Goal: Information Seeking & Learning: Learn about a topic

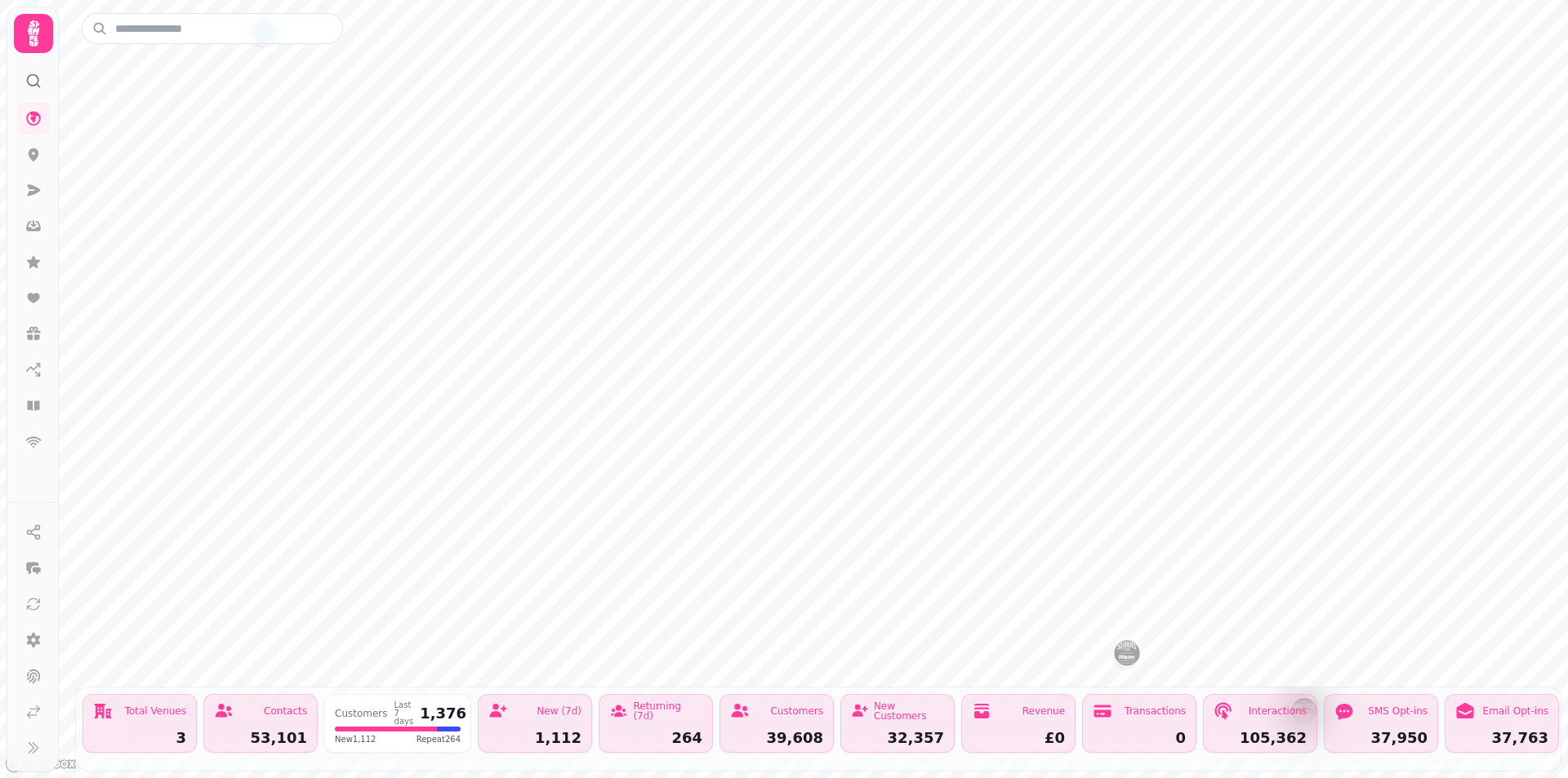
click at [49, 41] on icon at bounding box center [33, 33] width 33 height 33
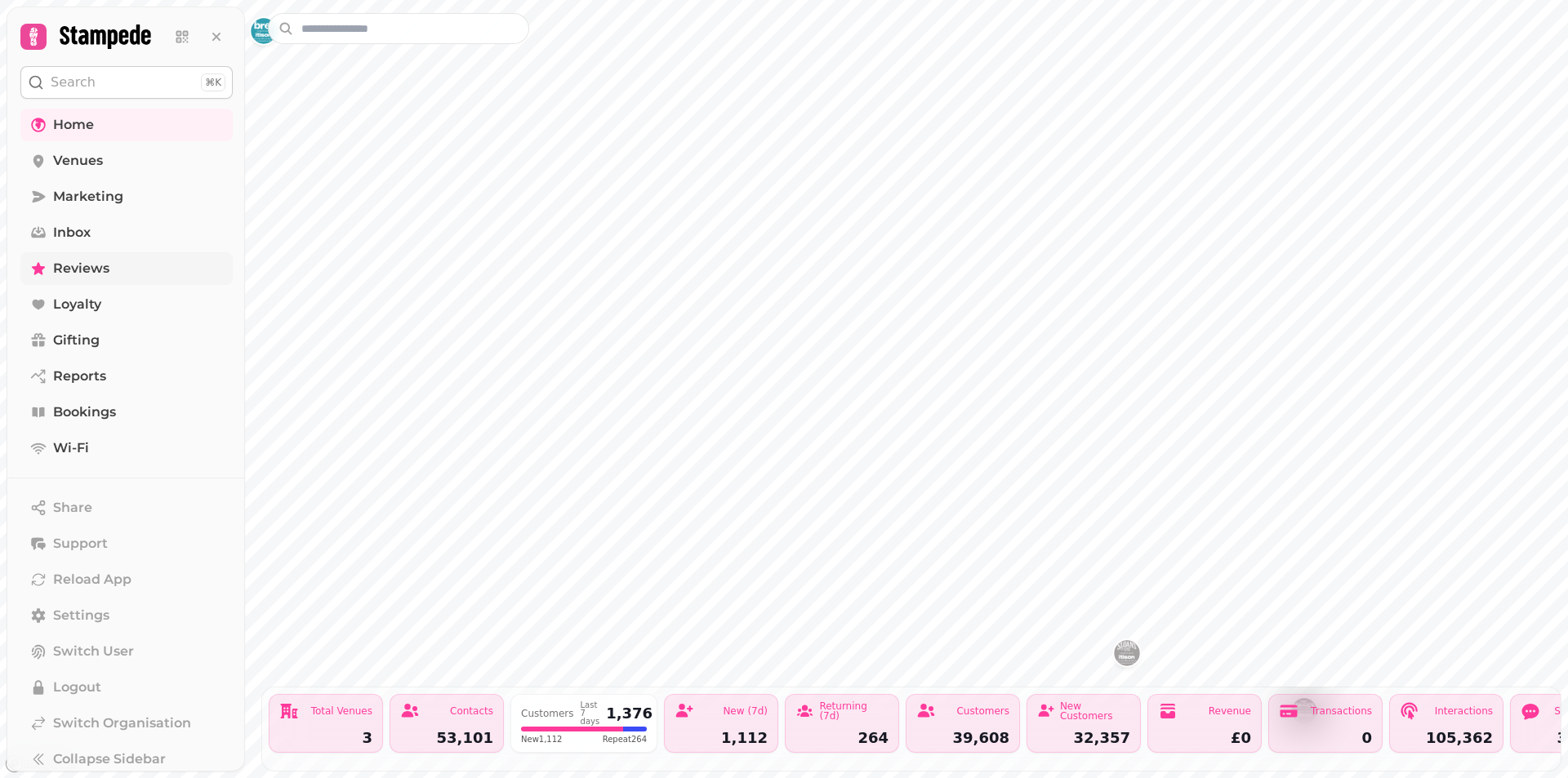
click at [87, 279] on link "Reviews" at bounding box center [127, 268] width 213 height 33
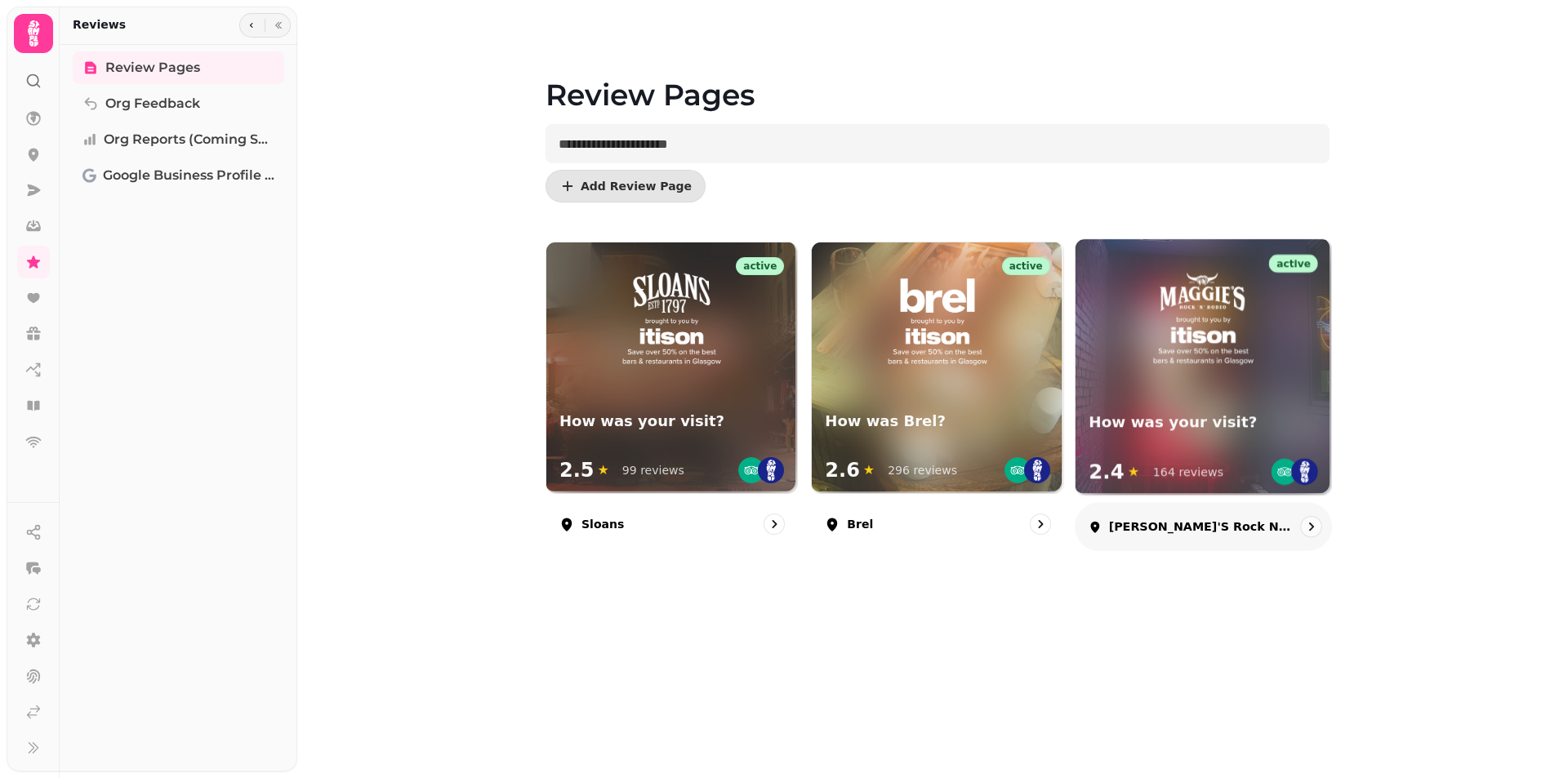
click at [1197, 348] on img at bounding box center [1203, 319] width 111 height 107
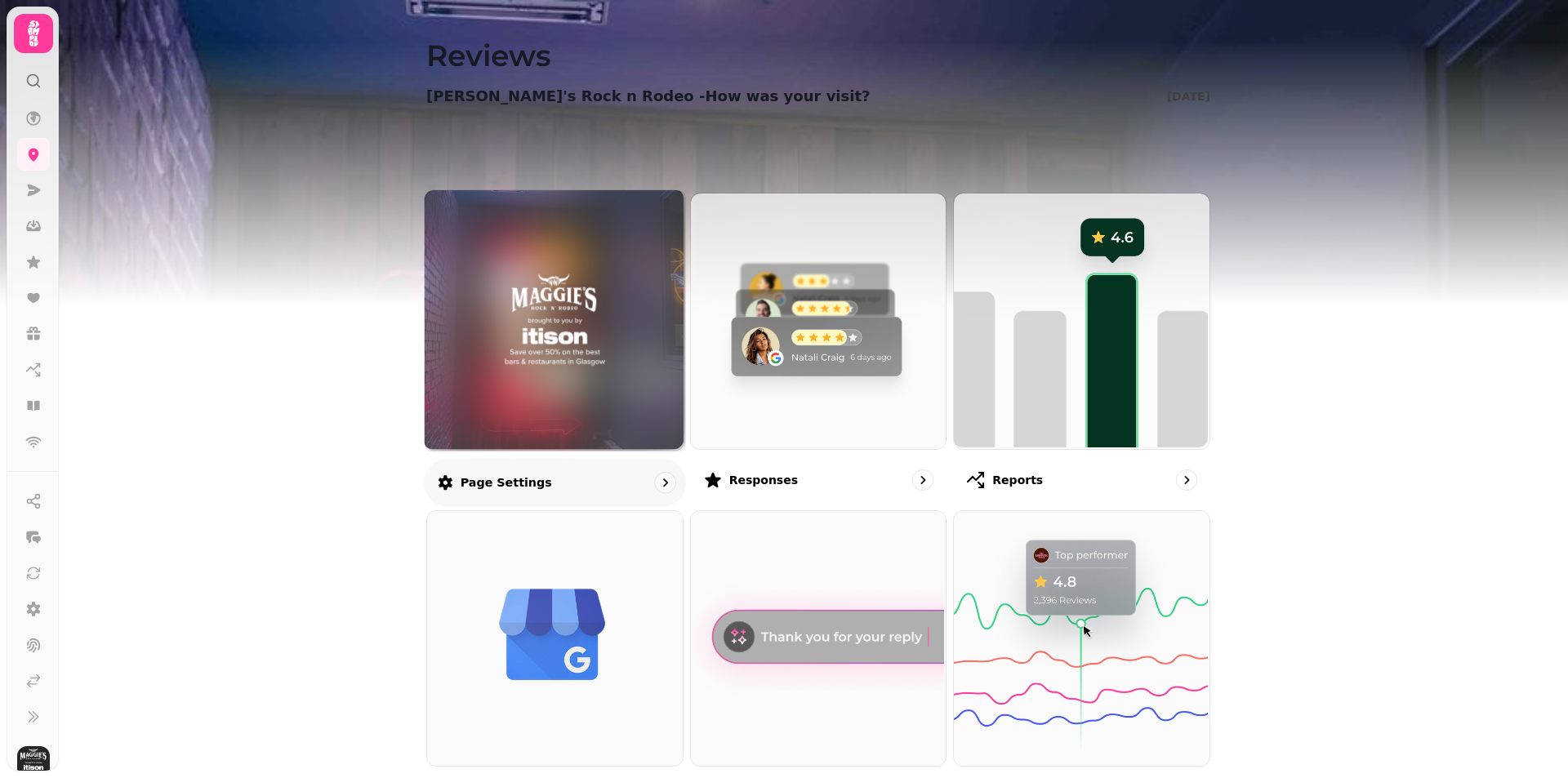
click at [600, 284] on img at bounding box center [554, 320] width 195 height 107
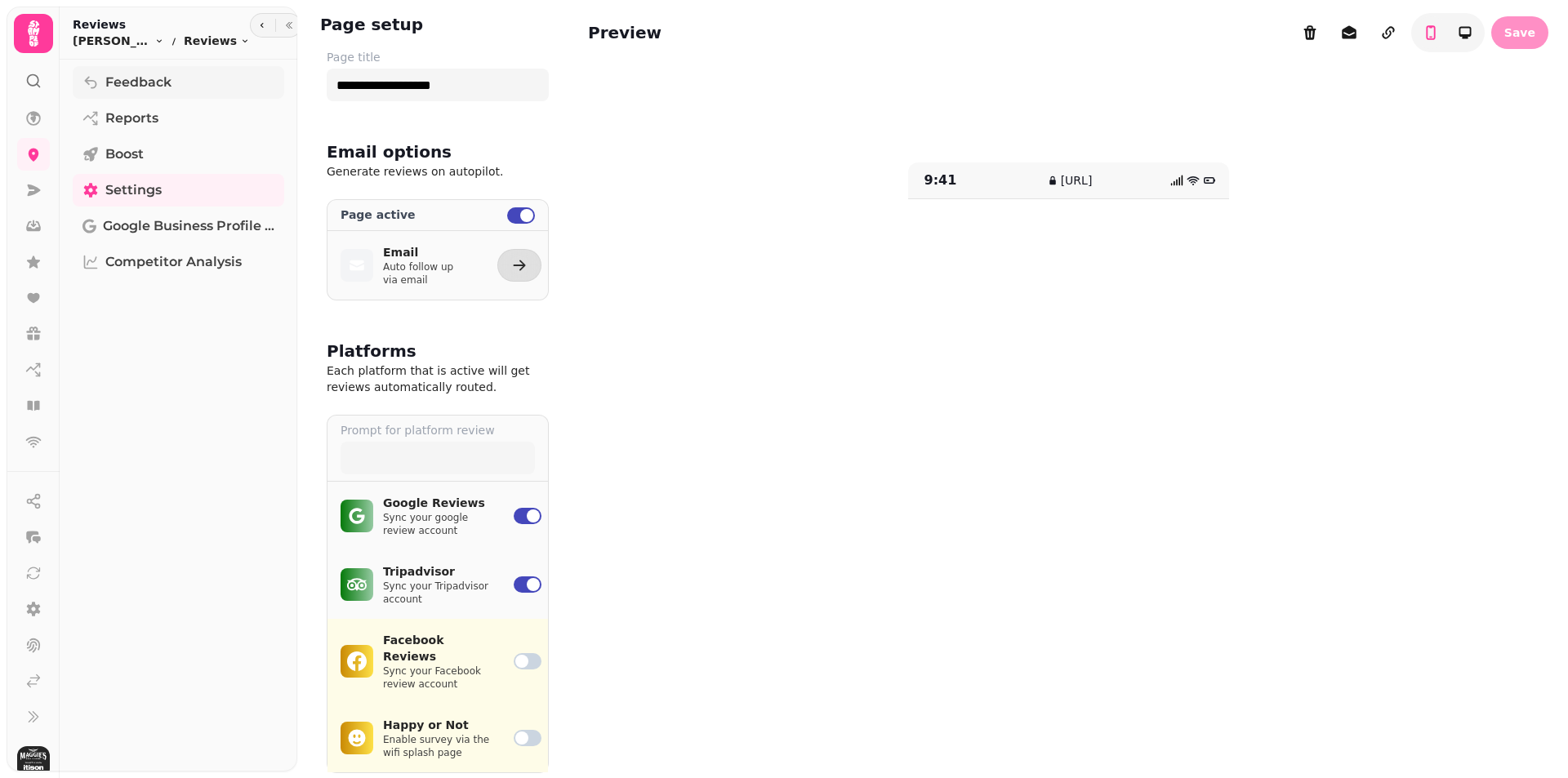
click at [147, 88] on span "Feedback" at bounding box center [138, 82] width 66 height 20
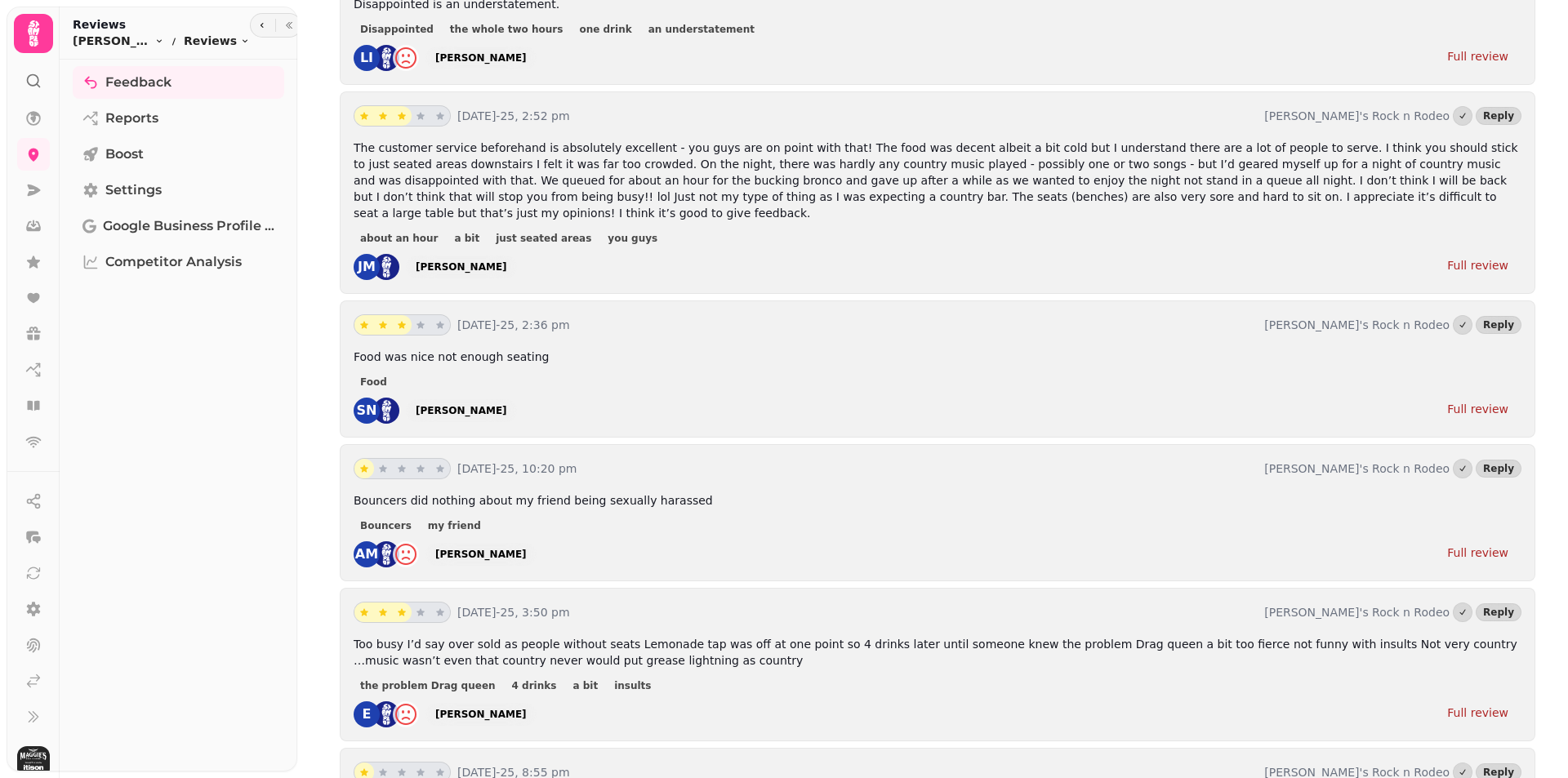
scroll to position [653, 0]
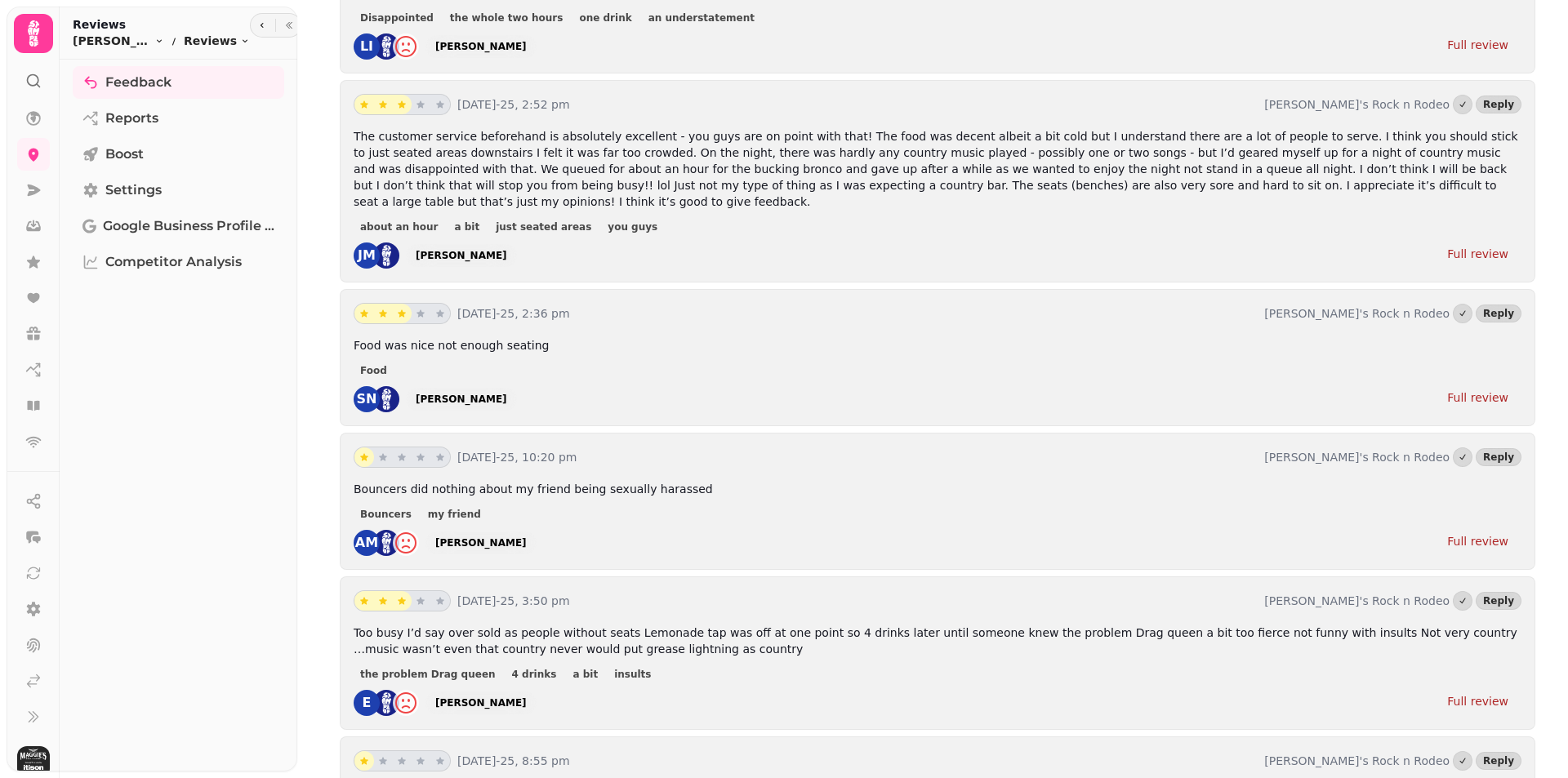
click at [1480, 534] on div "Full review" at bounding box center [1478, 542] width 62 height 17
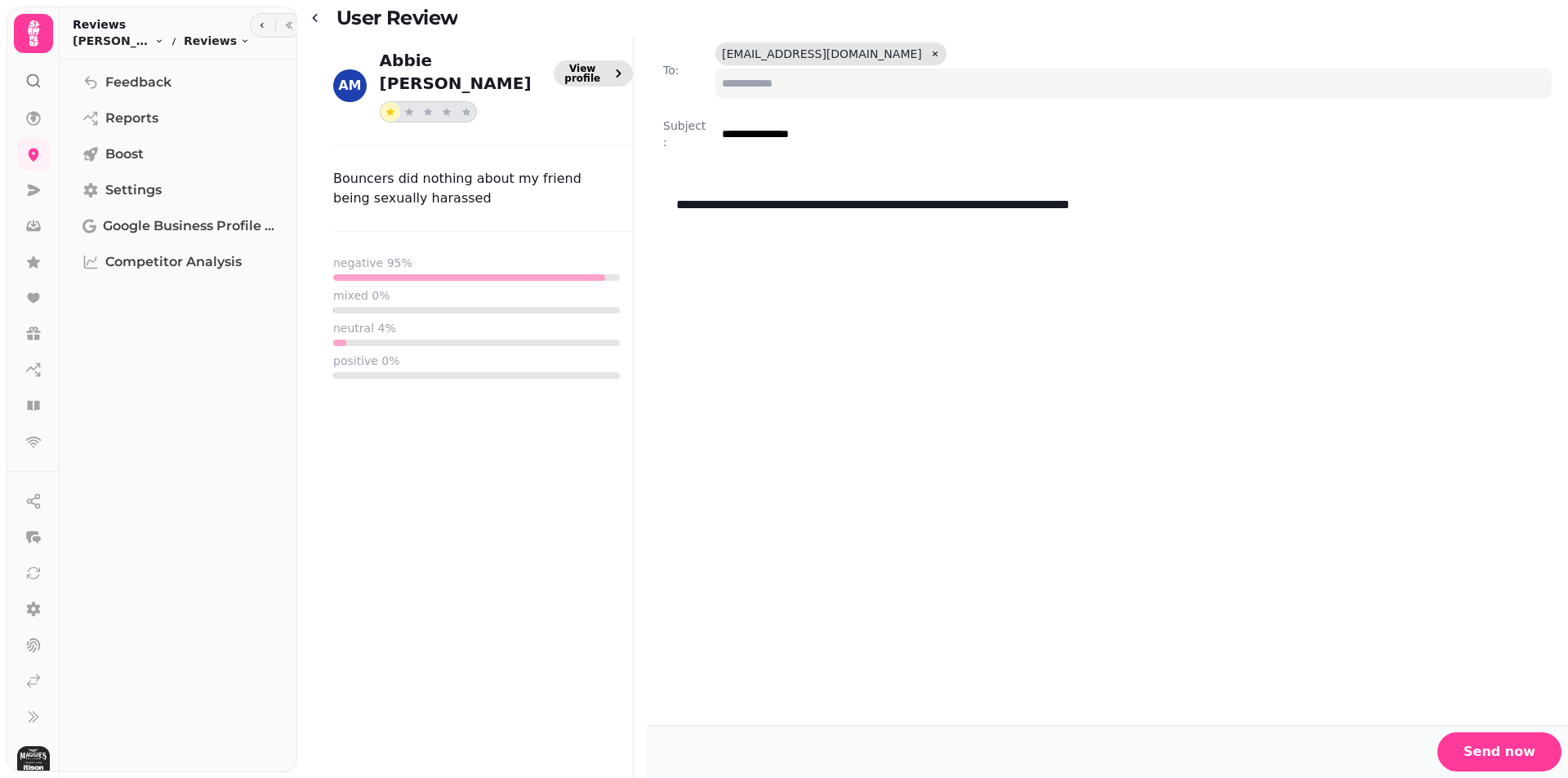
click at [592, 76] on span "View profile" at bounding box center [582, 73] width 46 height 20
